Goal: Transaction & Acquisition: Subscribe to service/newsletter

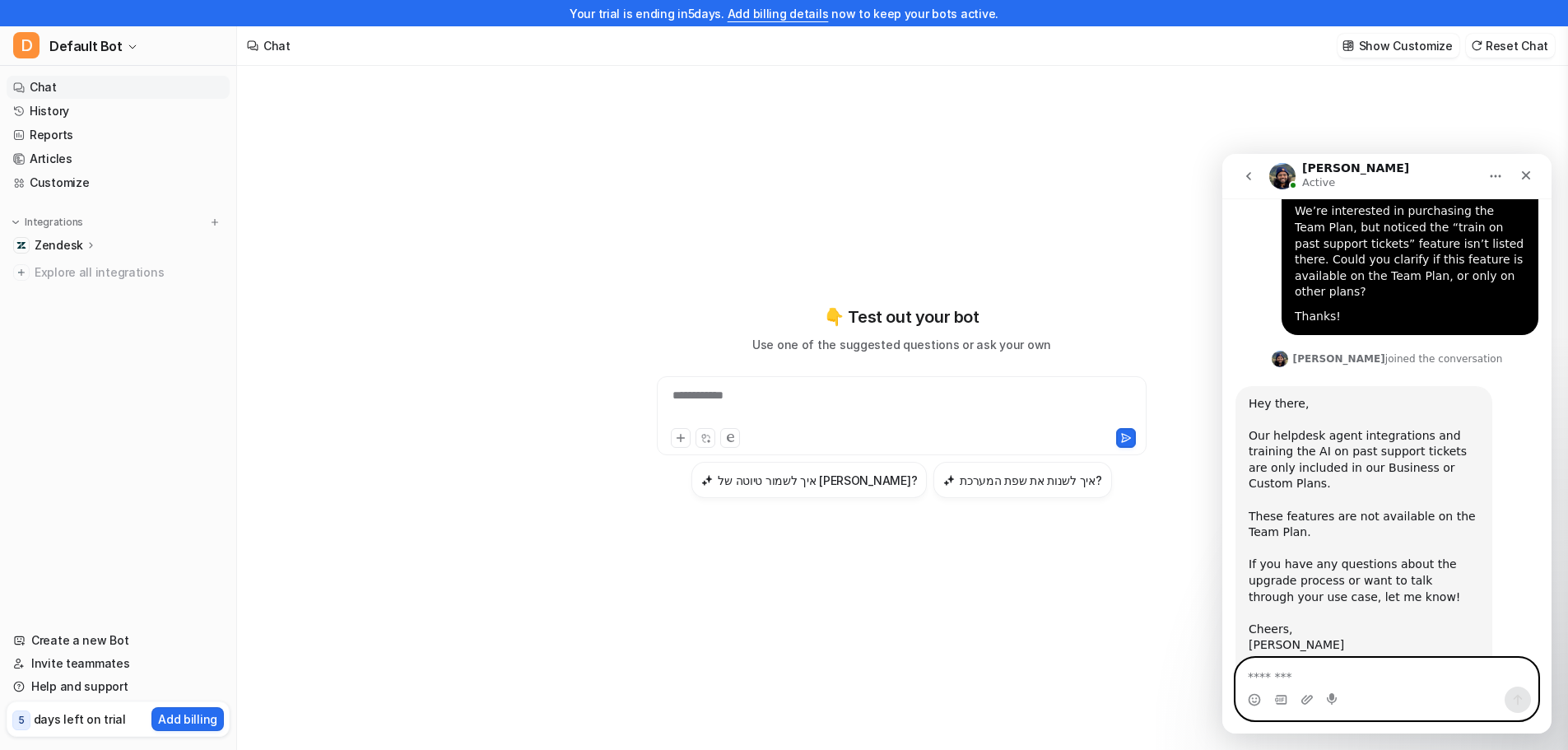
scroll to position [290, 0]
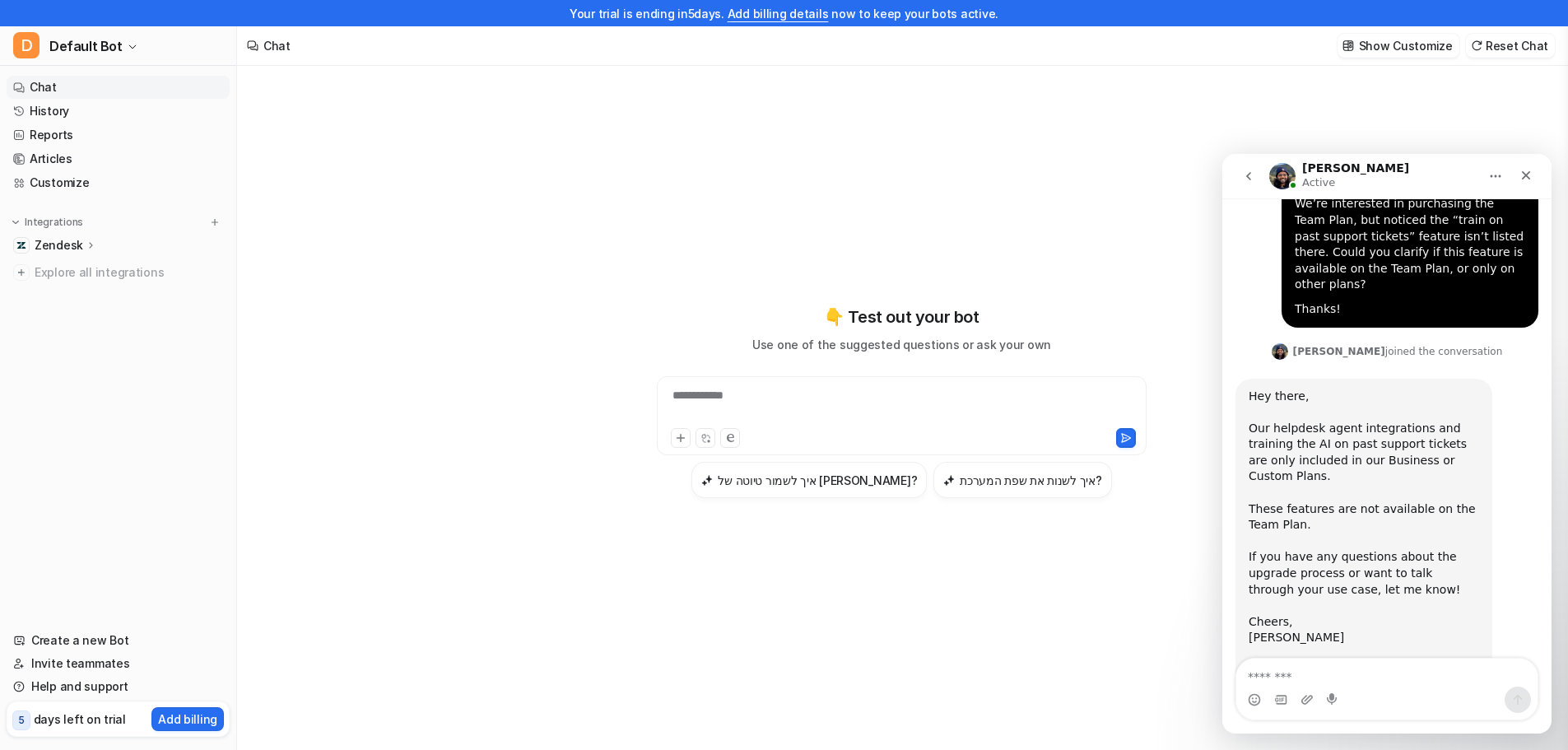
click at [117, 449] on nav "Chat History Reports Articles Customize Integrations Zendesk Overview Sources A…" at bounding box center [118, 343] width 237 height 547
click at [161, 717] on p "Add billing" at bounding box center [188, 719] width 60 height 17
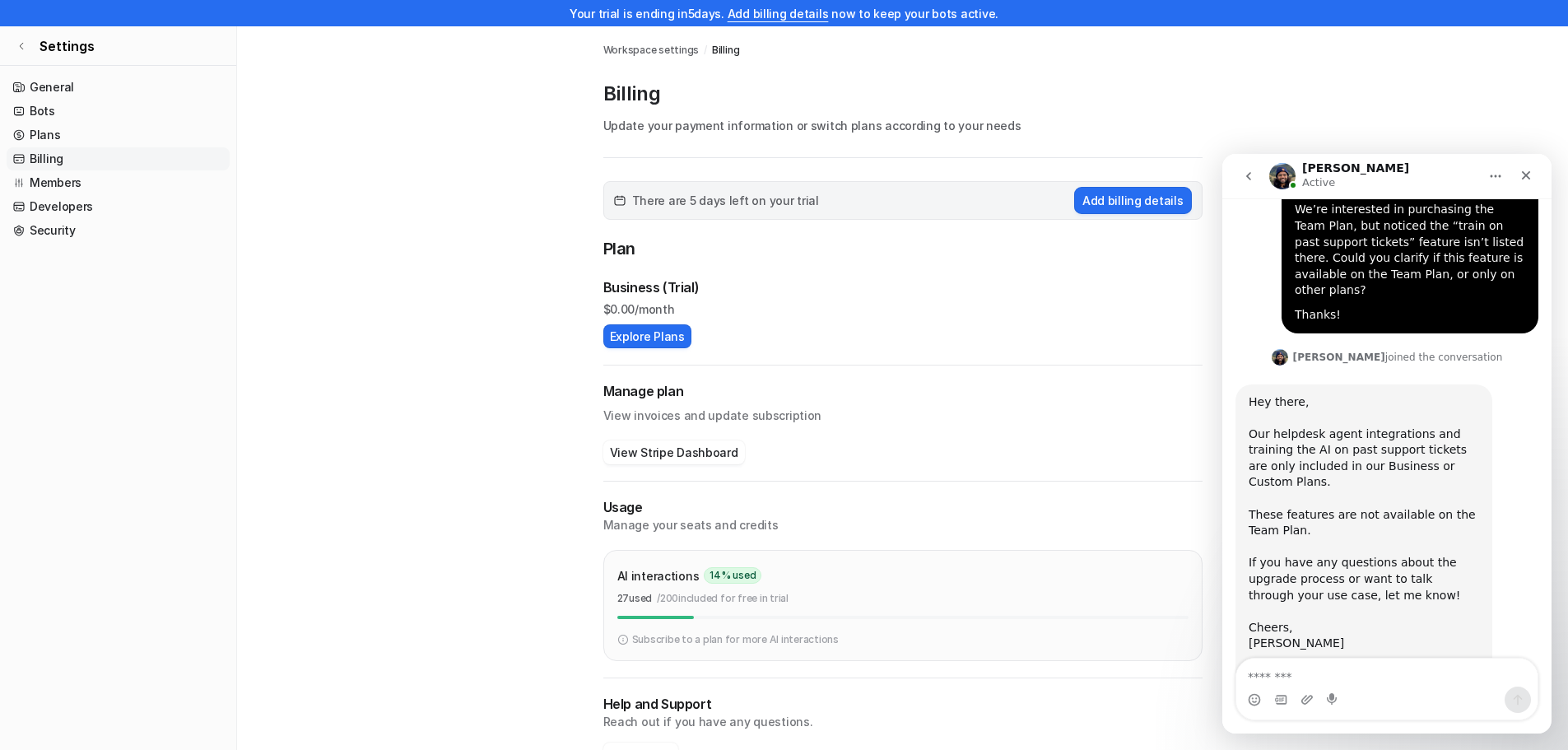
scroll to position [290, 0]
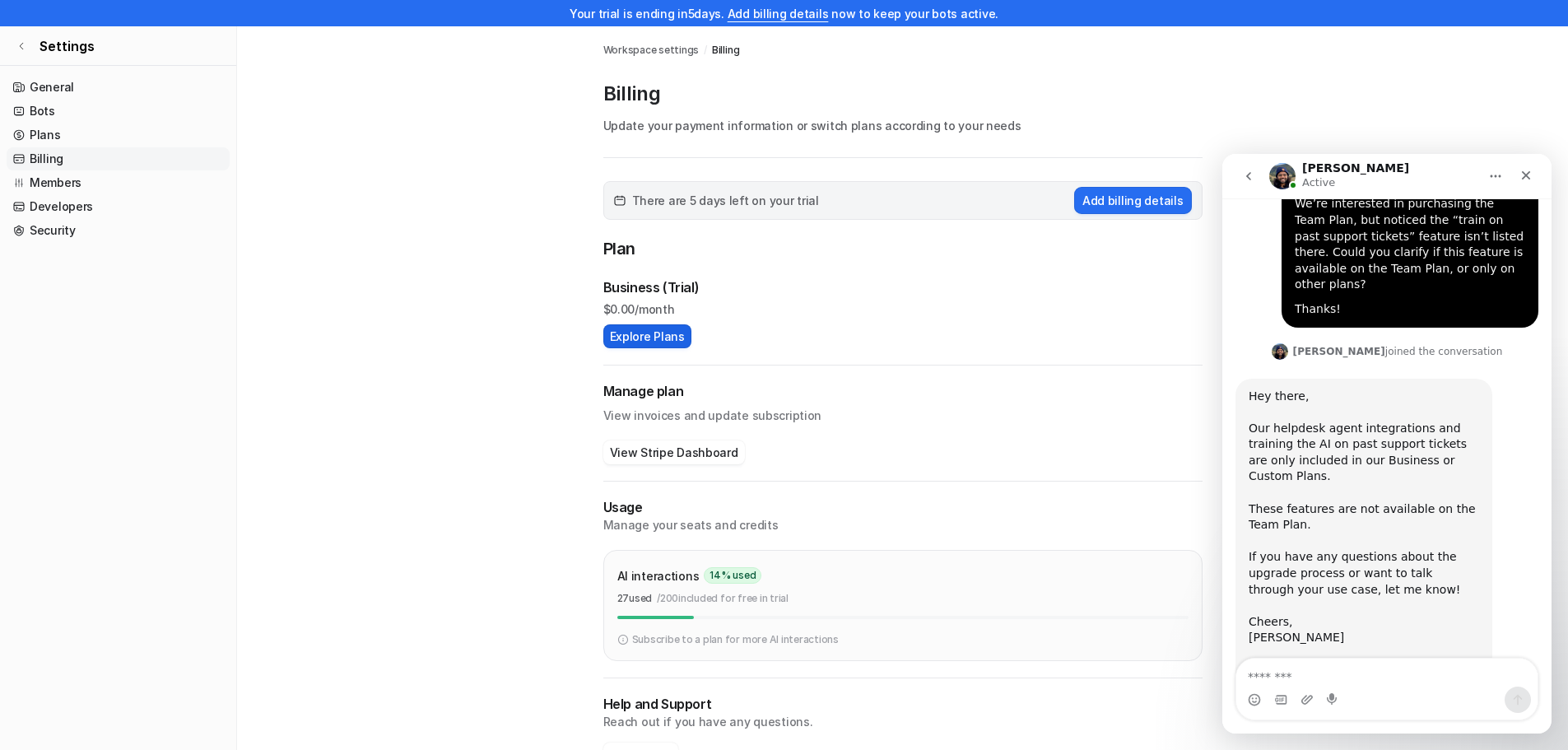
click at [666, 348] on button "Explore Plans" at bounding box center [647, 336] width 88 height 24
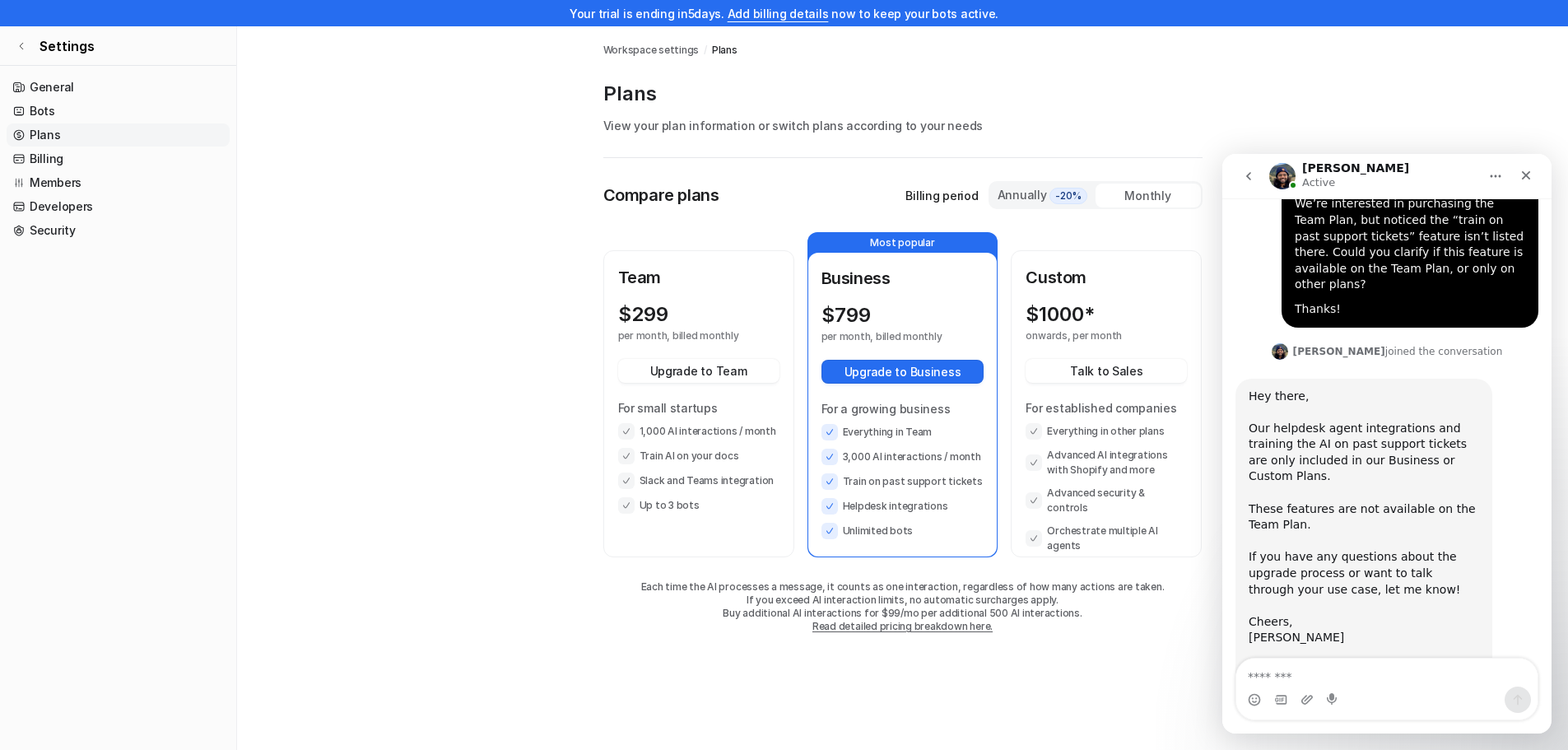
click at [981, 665] on div "Compare plans Billing period Annually -20% Monthly Team $ 299 per month, billed…" at bounding box center [903, 424] width 599 height 485
